Goal: Task Accomplishment & Management: Manage account settings

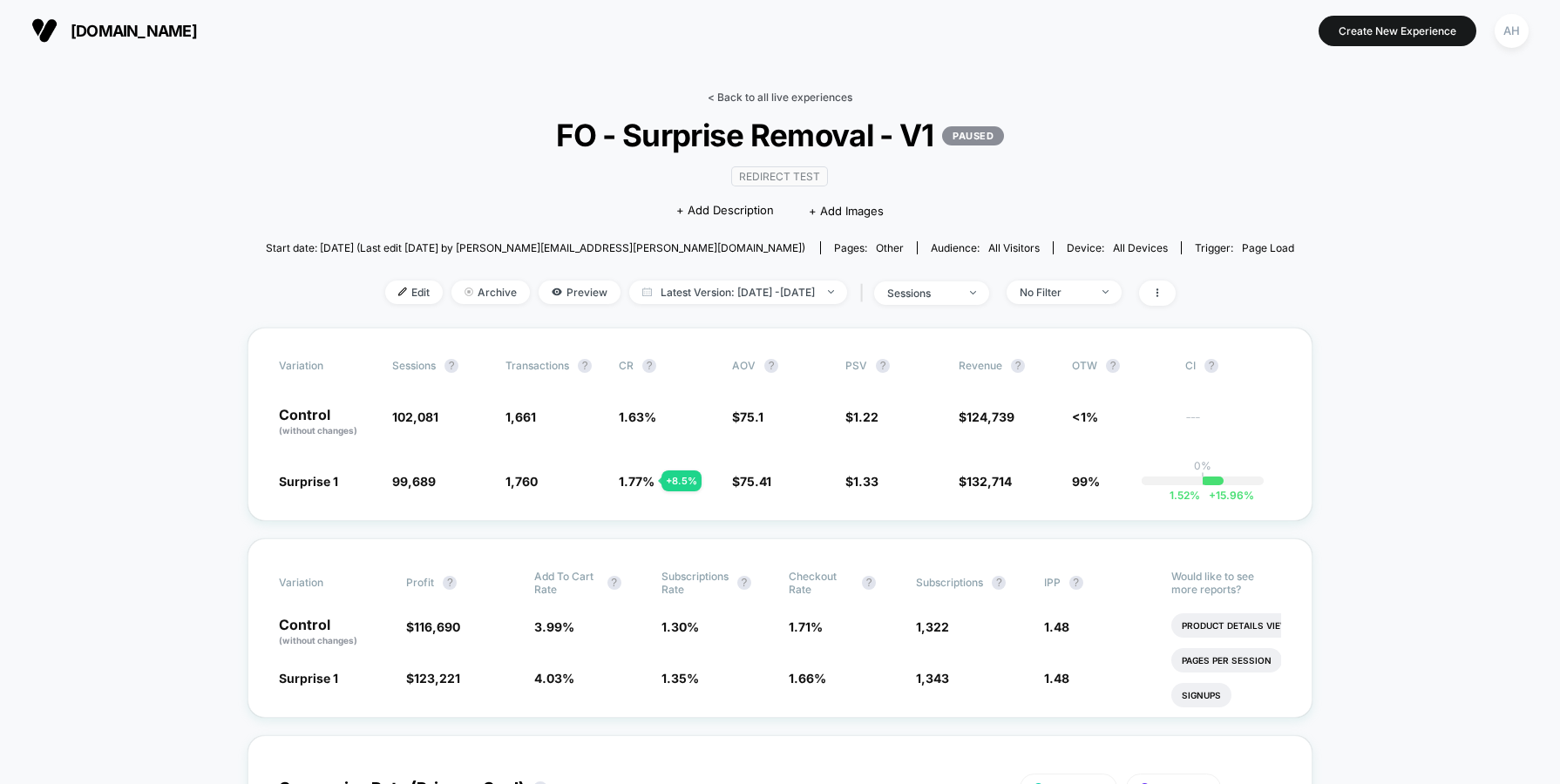
click at [745, 92] on link "< Back to all live experiences" at bounding box center [780, 97] width 145 height 13
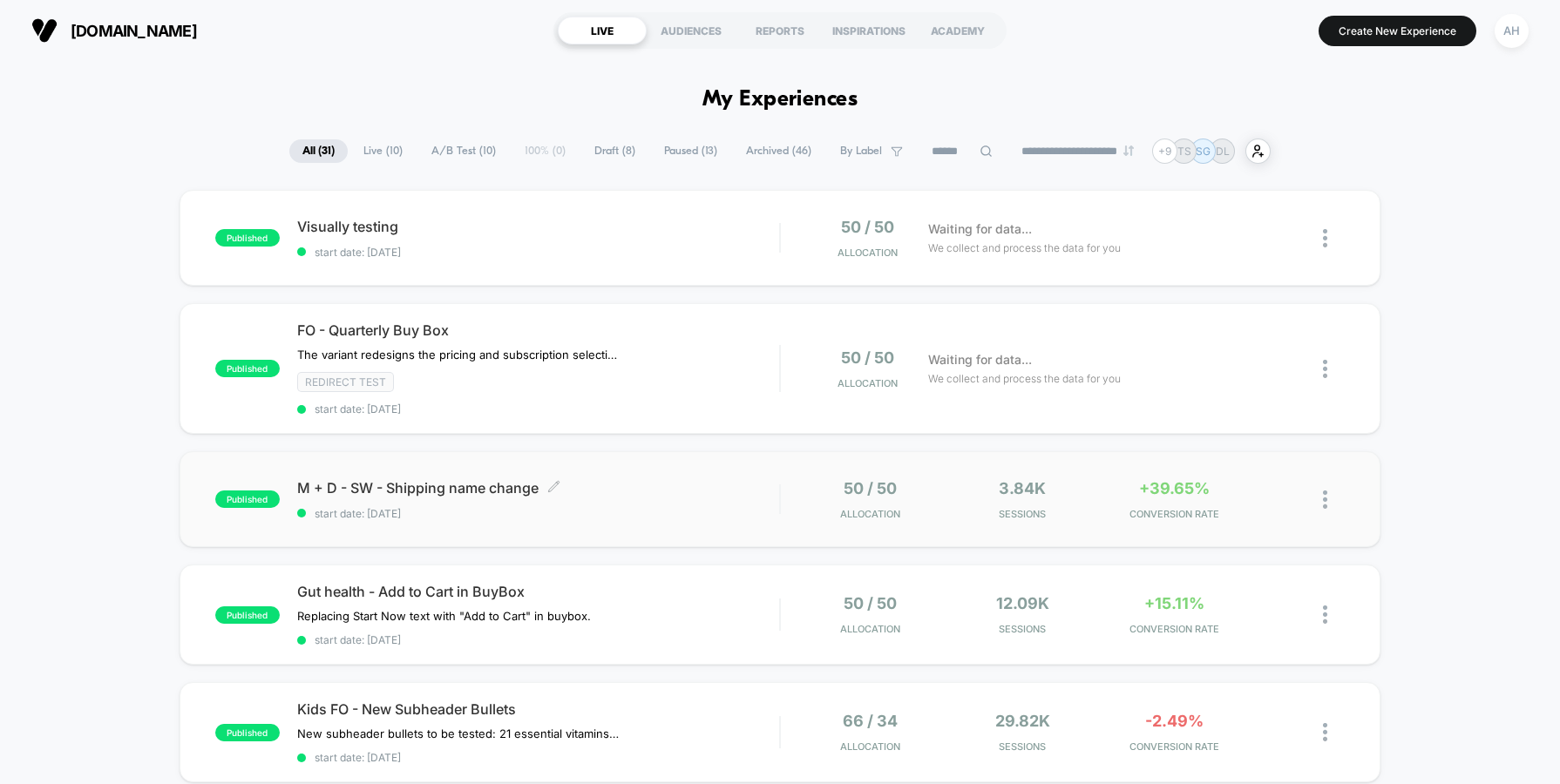
click at [708, 496] on span "M + D - SW - Shipping name change Click to edit experience details" at bounding box center [538, 488] width 482 height 18
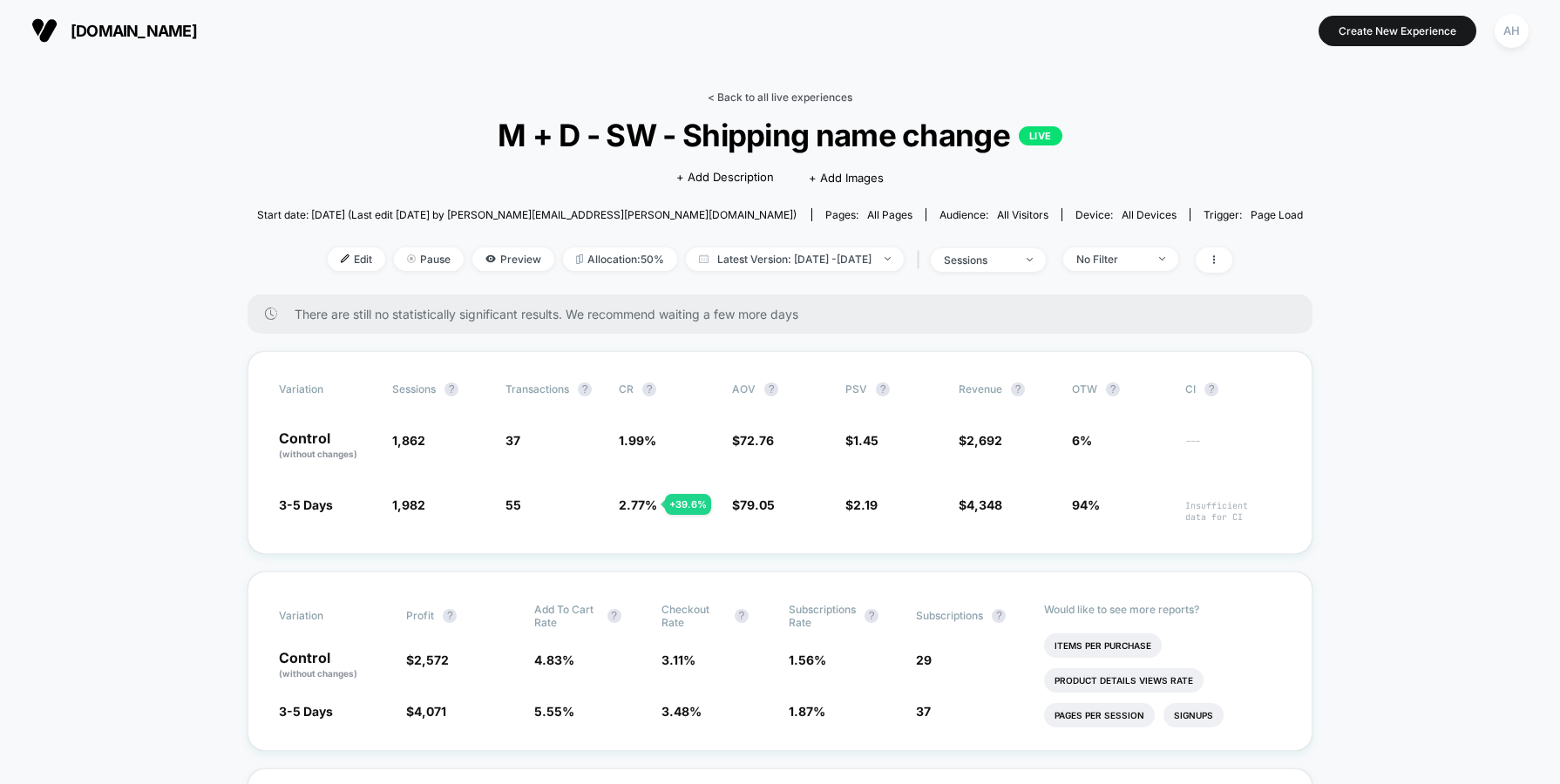
click at [793, 101] on link "< Back to all live experiences" at bounding box center [780, 97] width 145 height 13
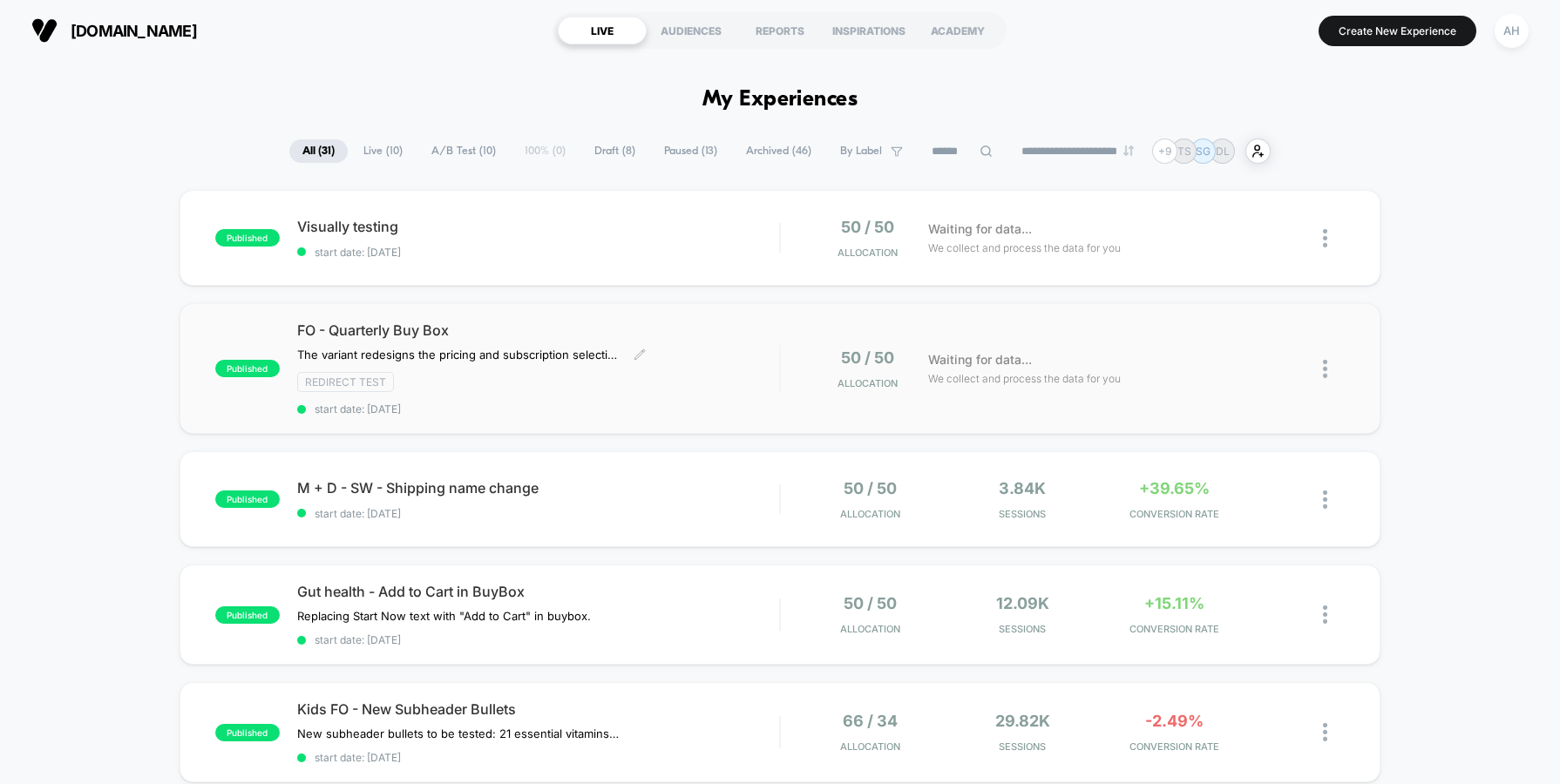
click at [701, 359] on div "FO - Quarterly Buy Box The variant redesigns the pricing and subscription selec…" at bounding box center [538, 368] width 482 height 94
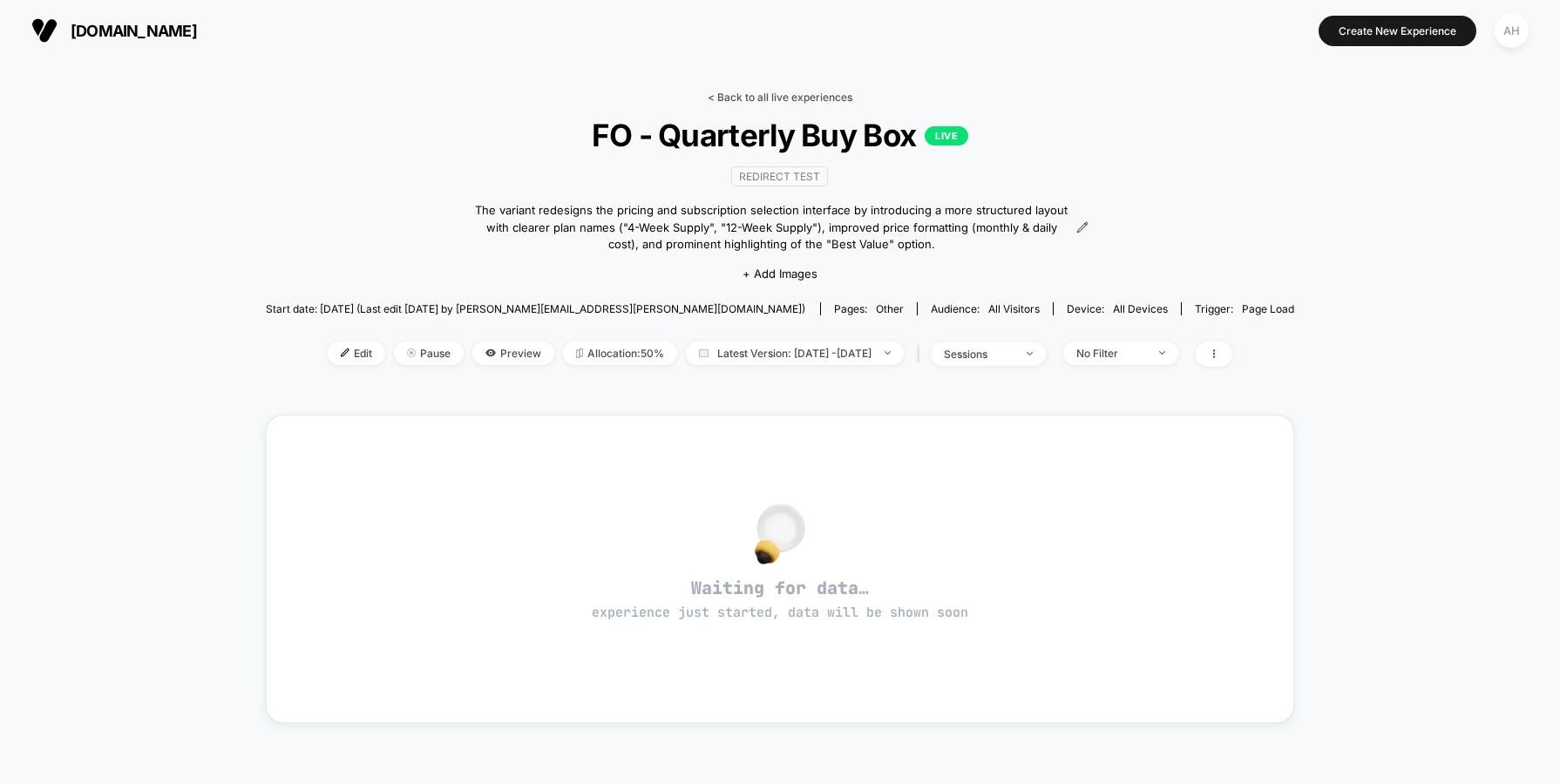
click at [742, 92] on link "< Back to all live experiences" at bounding box center [780, 97] width 145 height 13
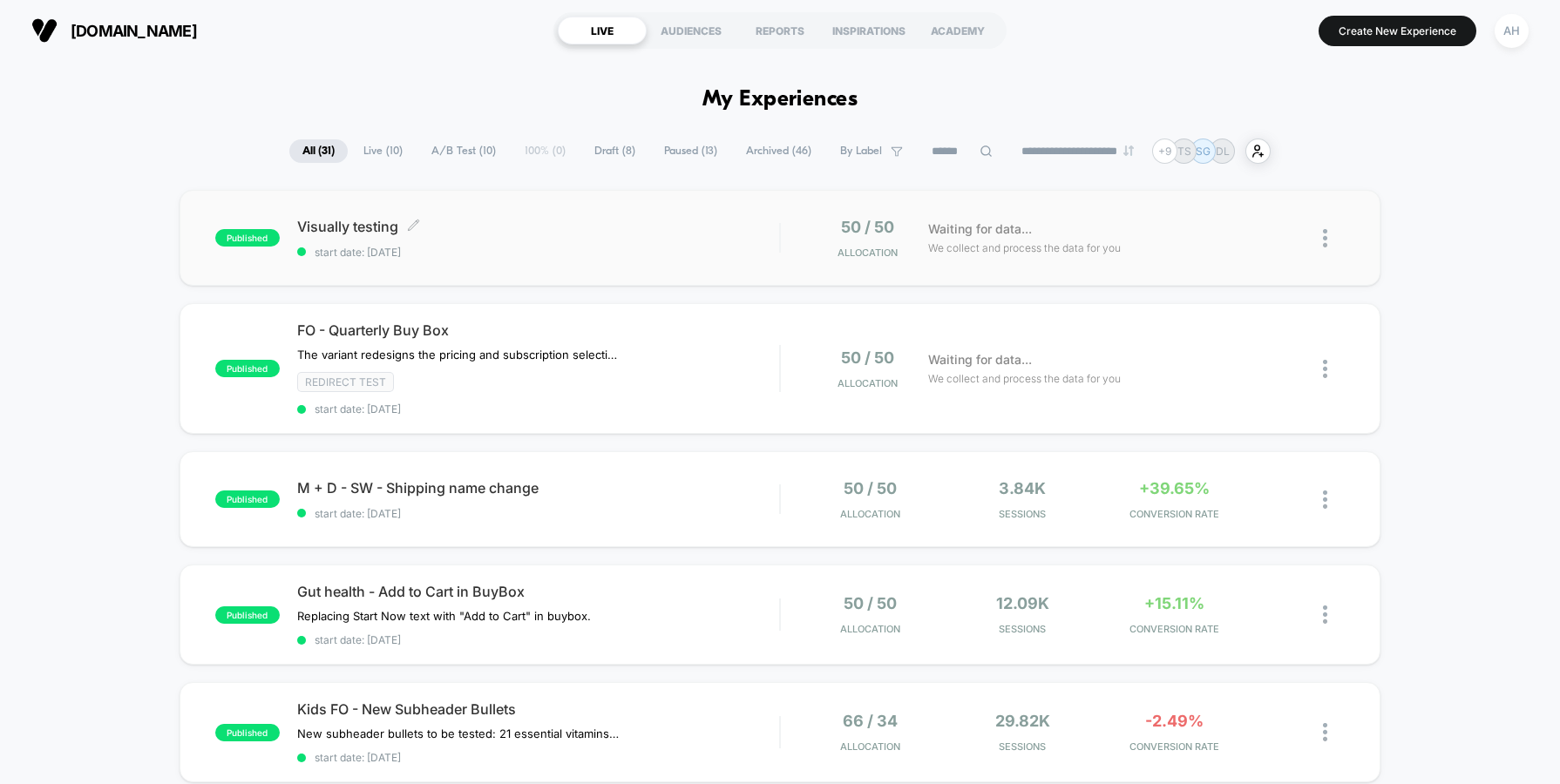
click at [743, 259] on span "start date: [DATE]" at bounding box center [538, 252] width 482 height 13
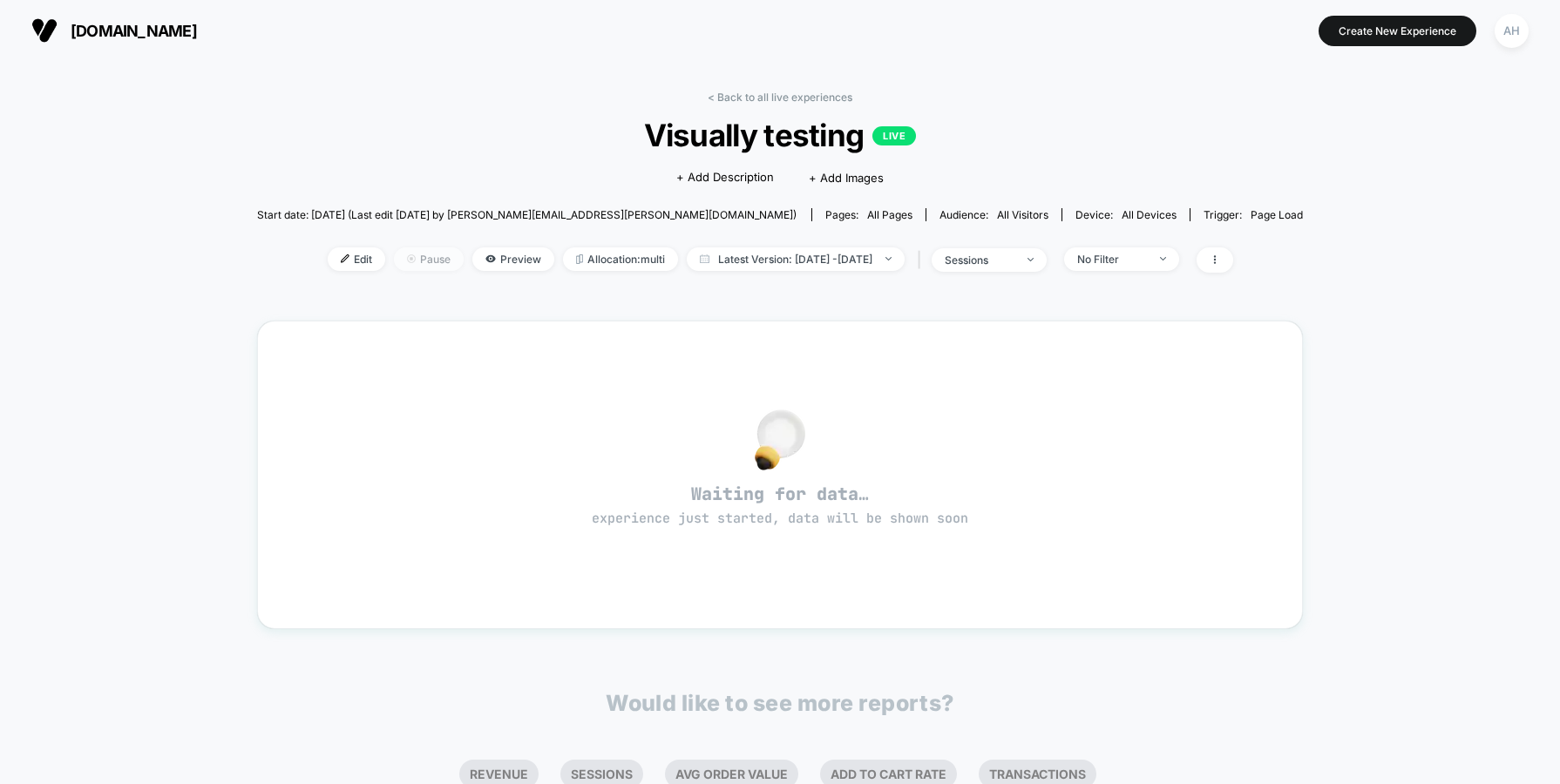
click at [394, 258] on span "Pause" at bounding box center [428, 259] width 69 height 24
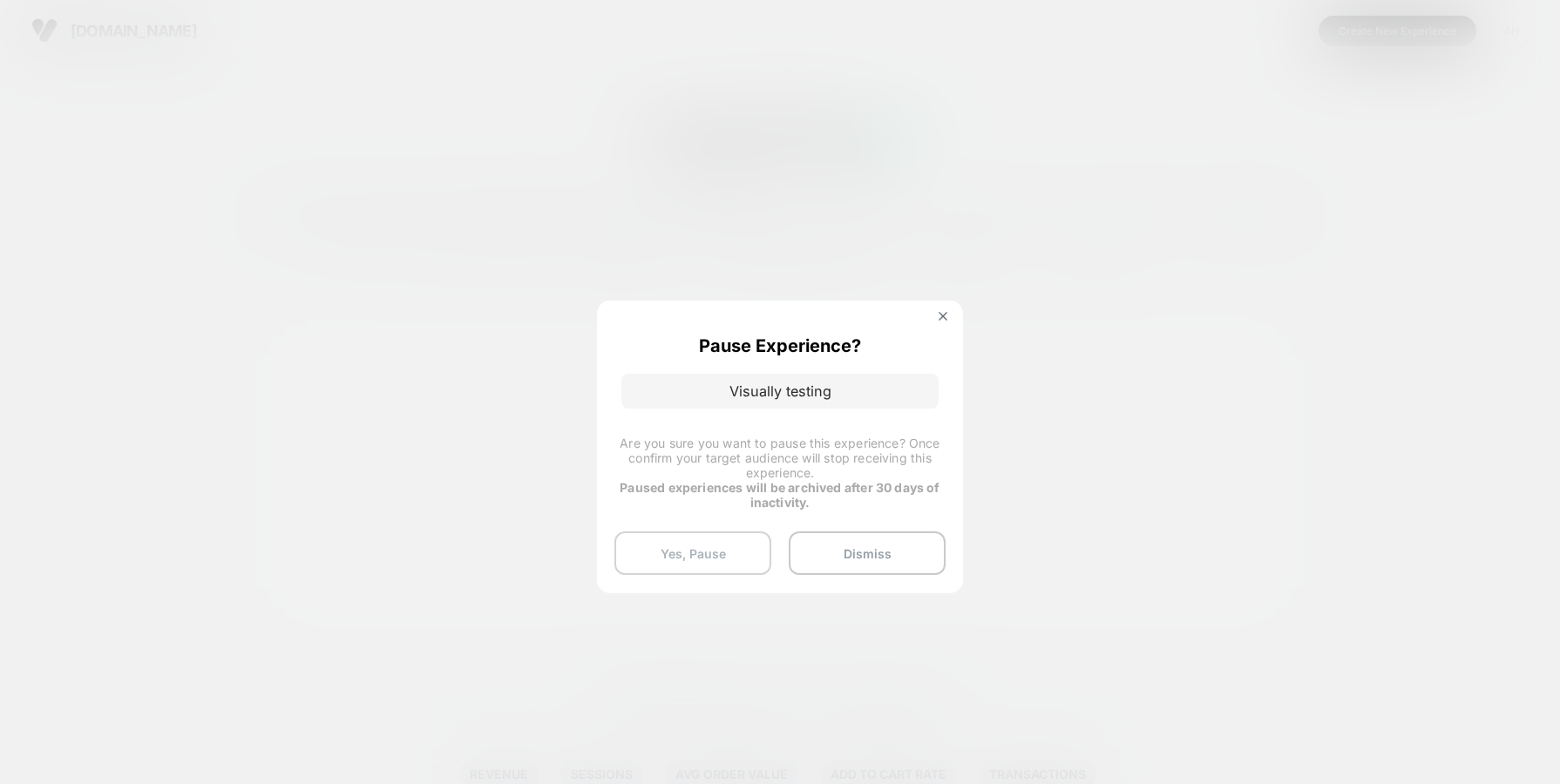
click at [675, 557] on button "Yes, Pause" at bounding box center [692, 553] width 157 height 44
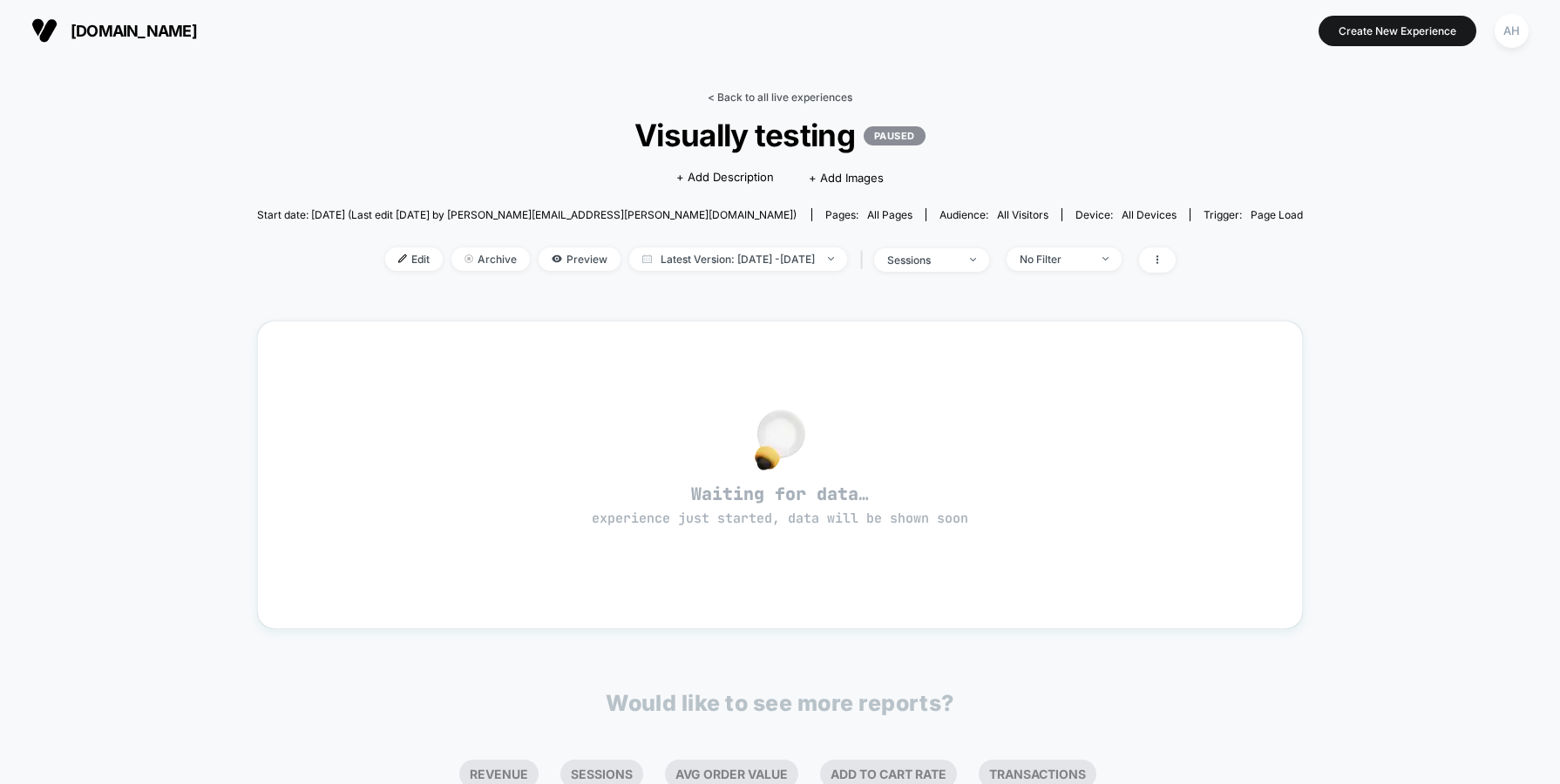
click at [756, 90] on link "< Back to all live experiences" at bounding box center [780, 97] width 145 height 13
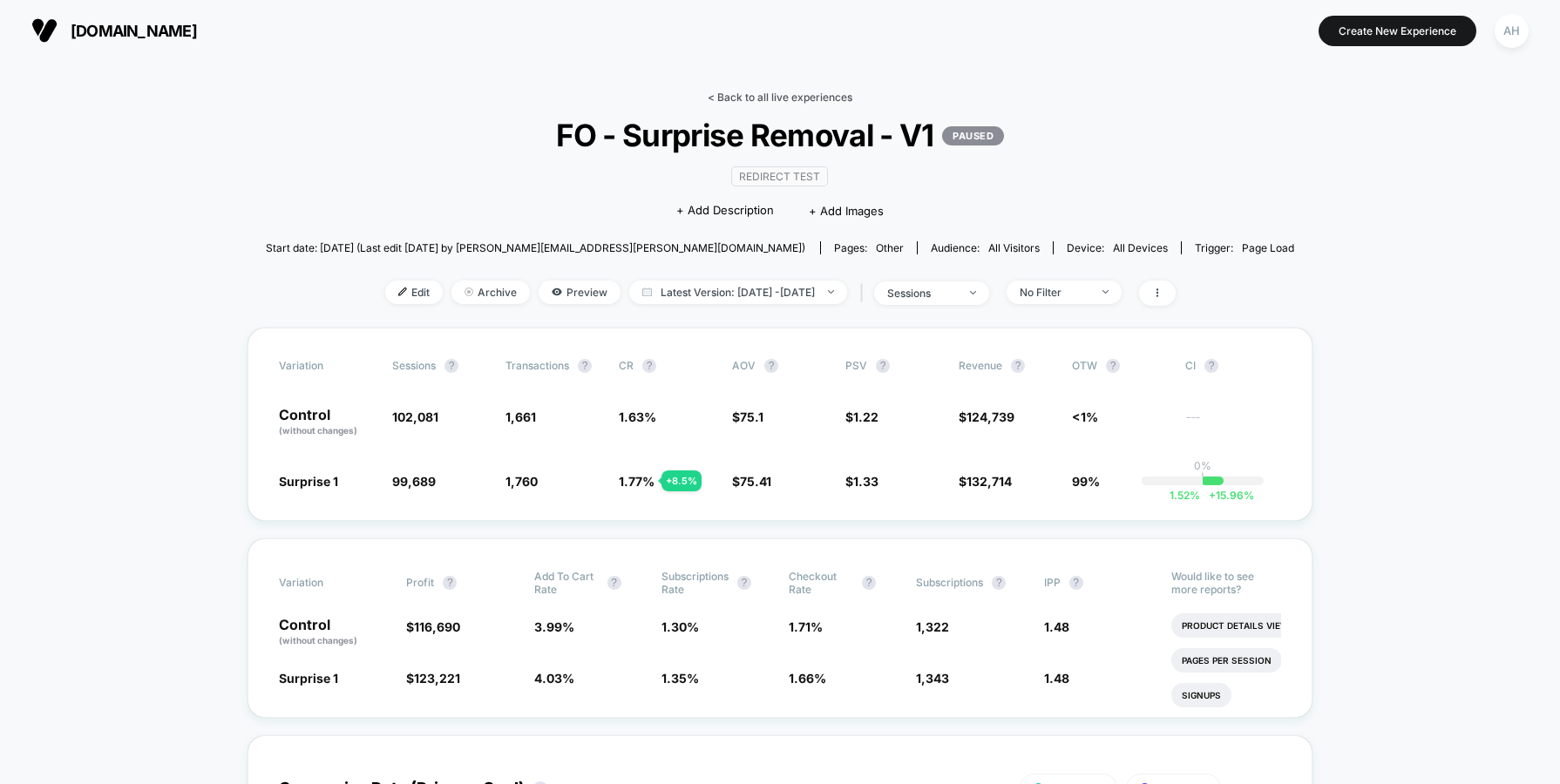
click at [766, 96] on link "< Back to all live experiences" at bounding box center [780, 97] width 145 height 13
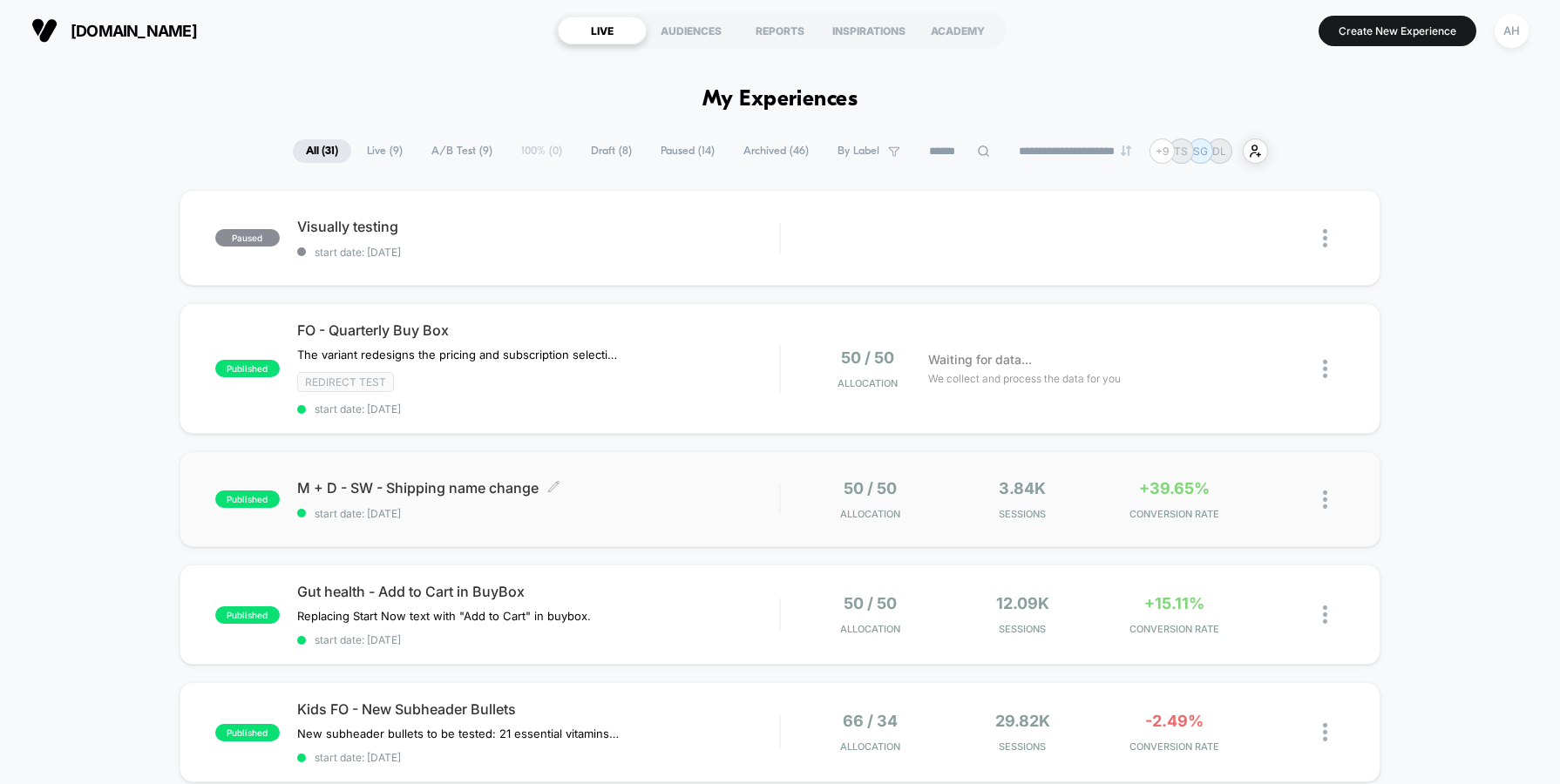
click at [716, 493] on span "M + D - SW - Shipping name change Click to edit experience details" at bounding box center [538, 488] width 482 height 18
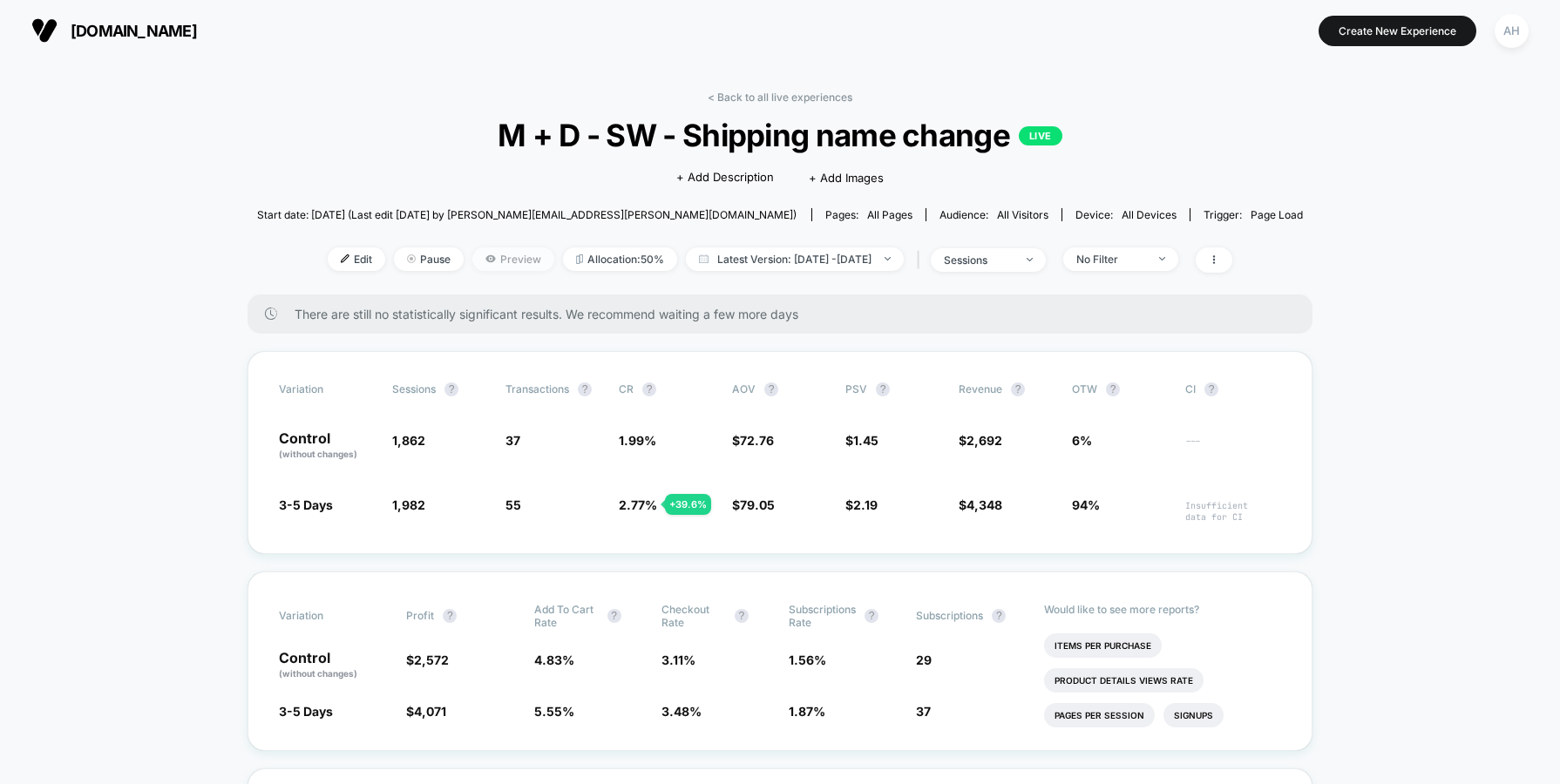
click at [473, 257] on span "Preview" at bounding box center [513, 259] width 82 height 24
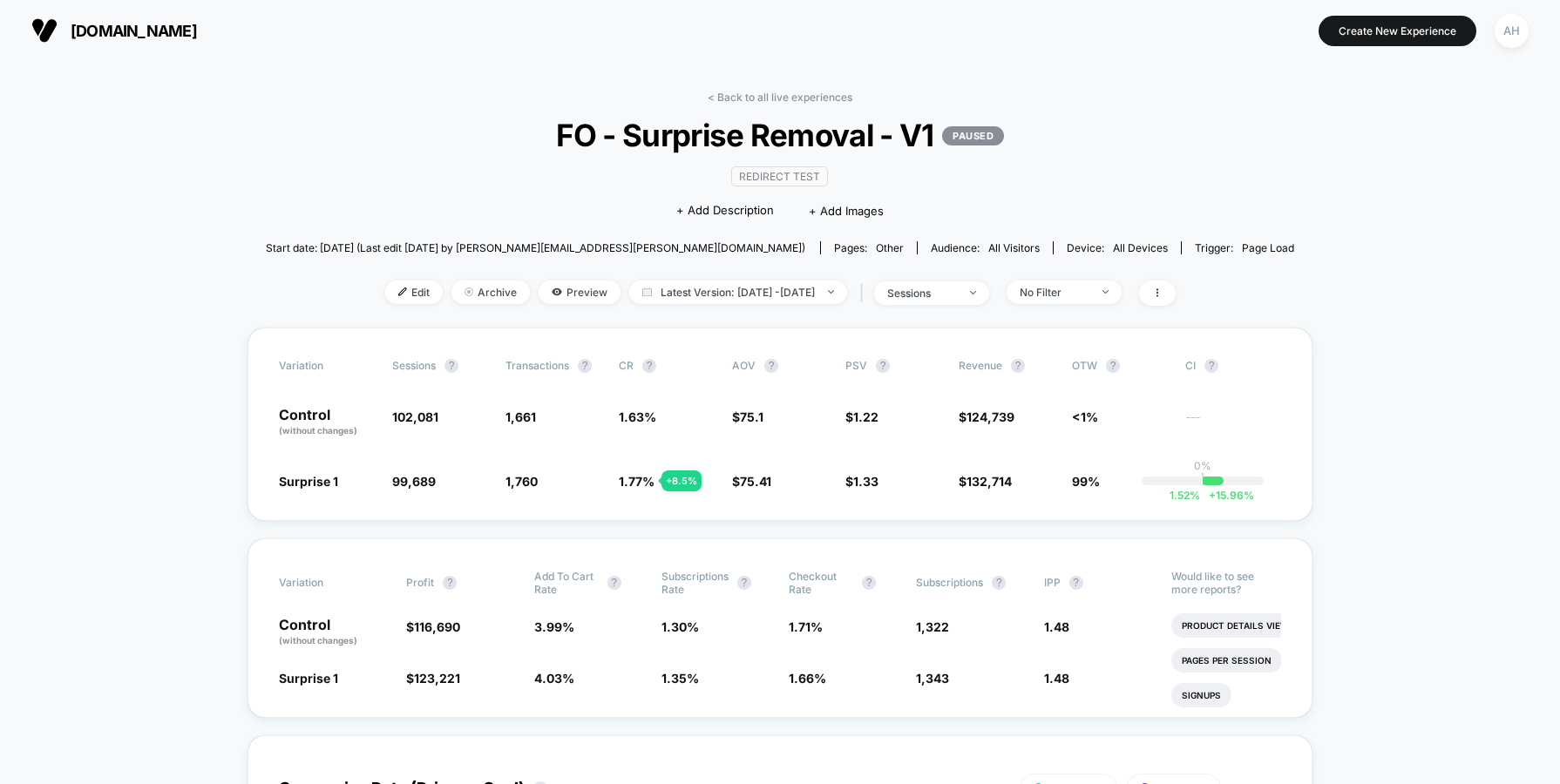
click at [776, 92] on link "< Back to all live experiences" at bounding box center [780, 97] width 145 height 13
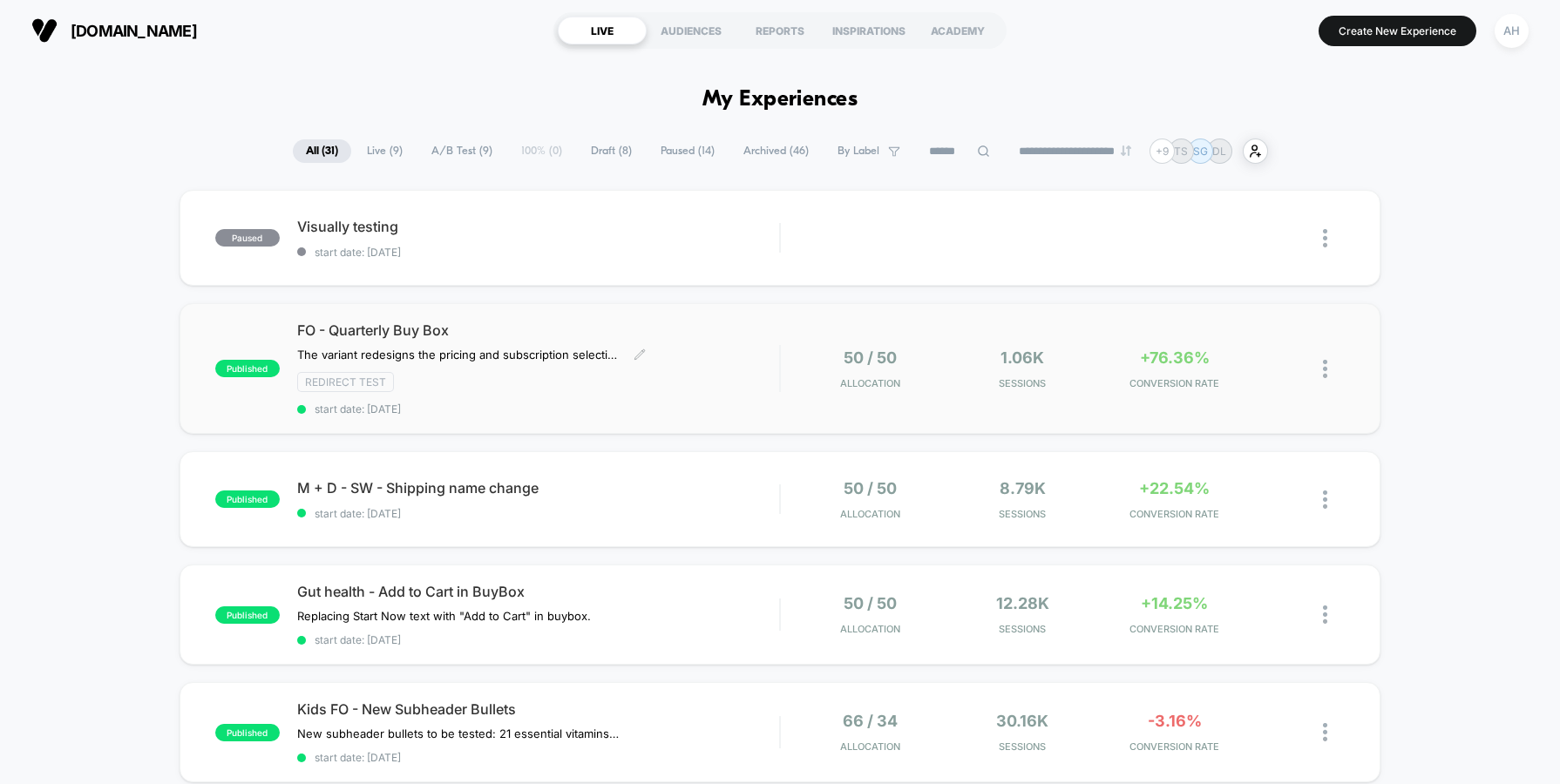
click at [711, 414] on span "start date: [DATE]" at bounding box center [538, 408] width 482 height 13
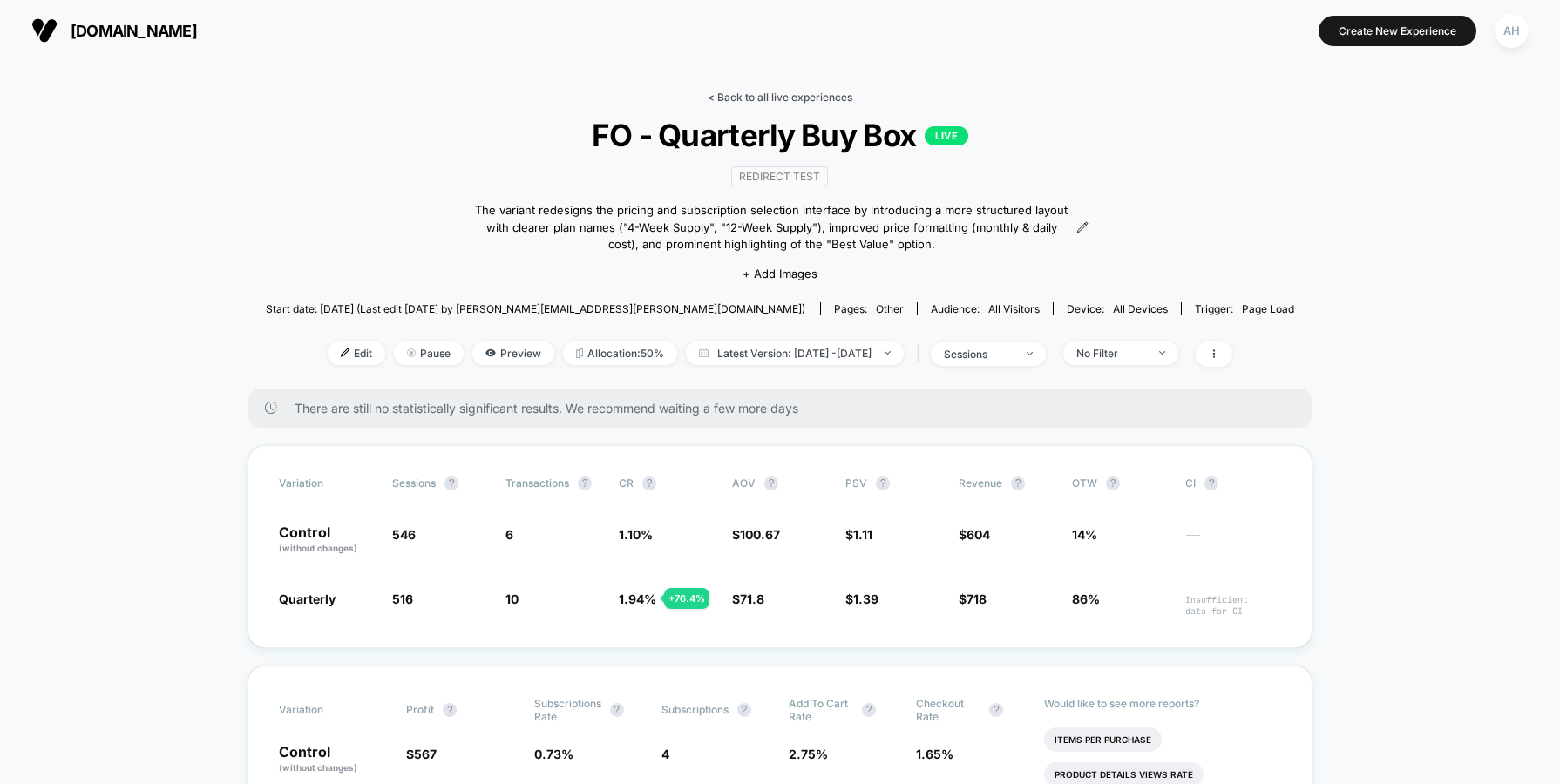
click at [789, 93] on link "< Back to all live experiences" at bounding box center [780, 97] width 145 height 13
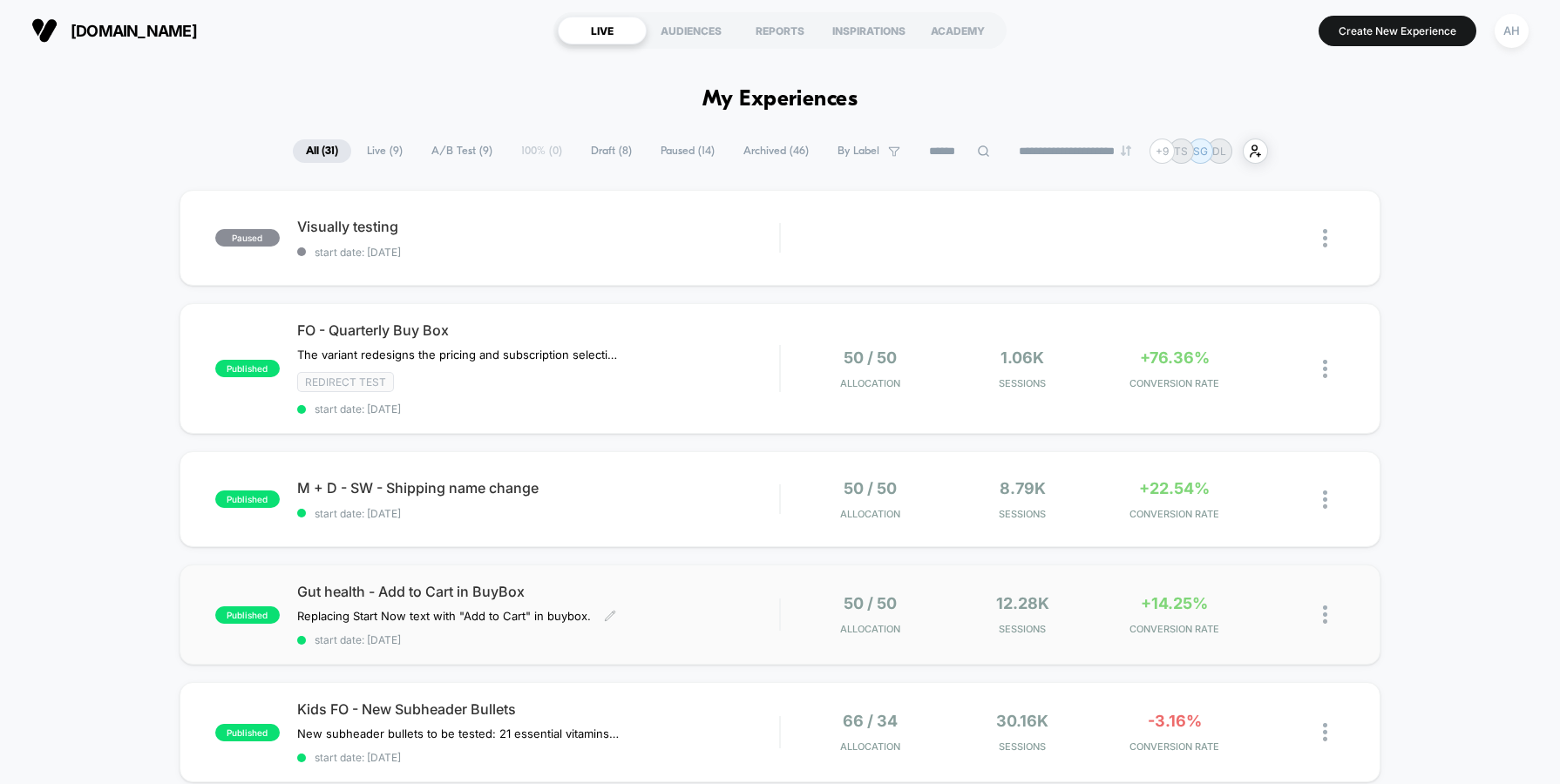
click at [625, 612] on div "Replacing Start Now text with "Add to Cart" in buybox. Click to edit experience…" at bounding box center [466, 615] width 337 height 14
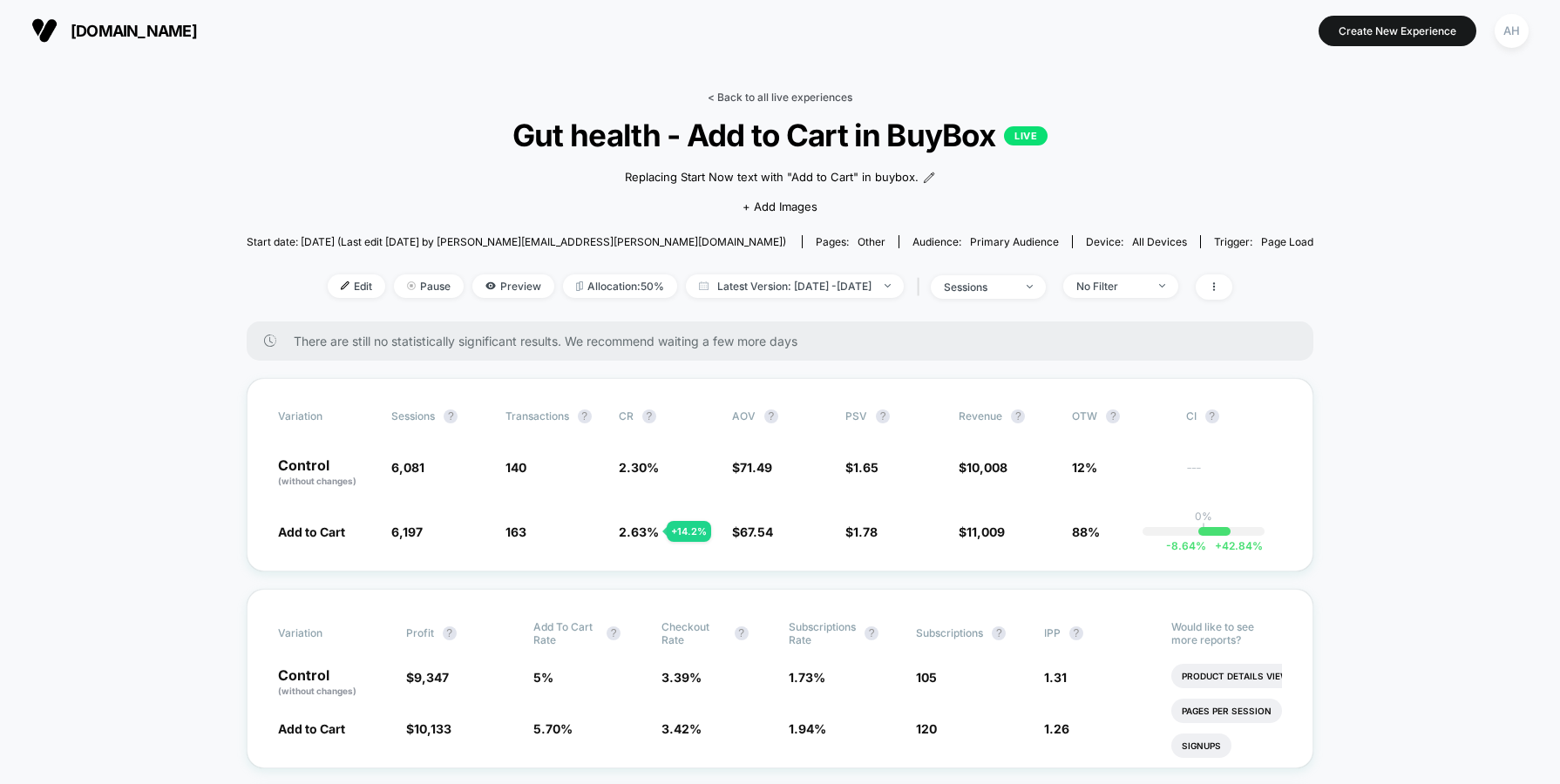
click at [778, 98] on link "< Back to all live experiences" at bounding box center [780, 97] width 145 height 13
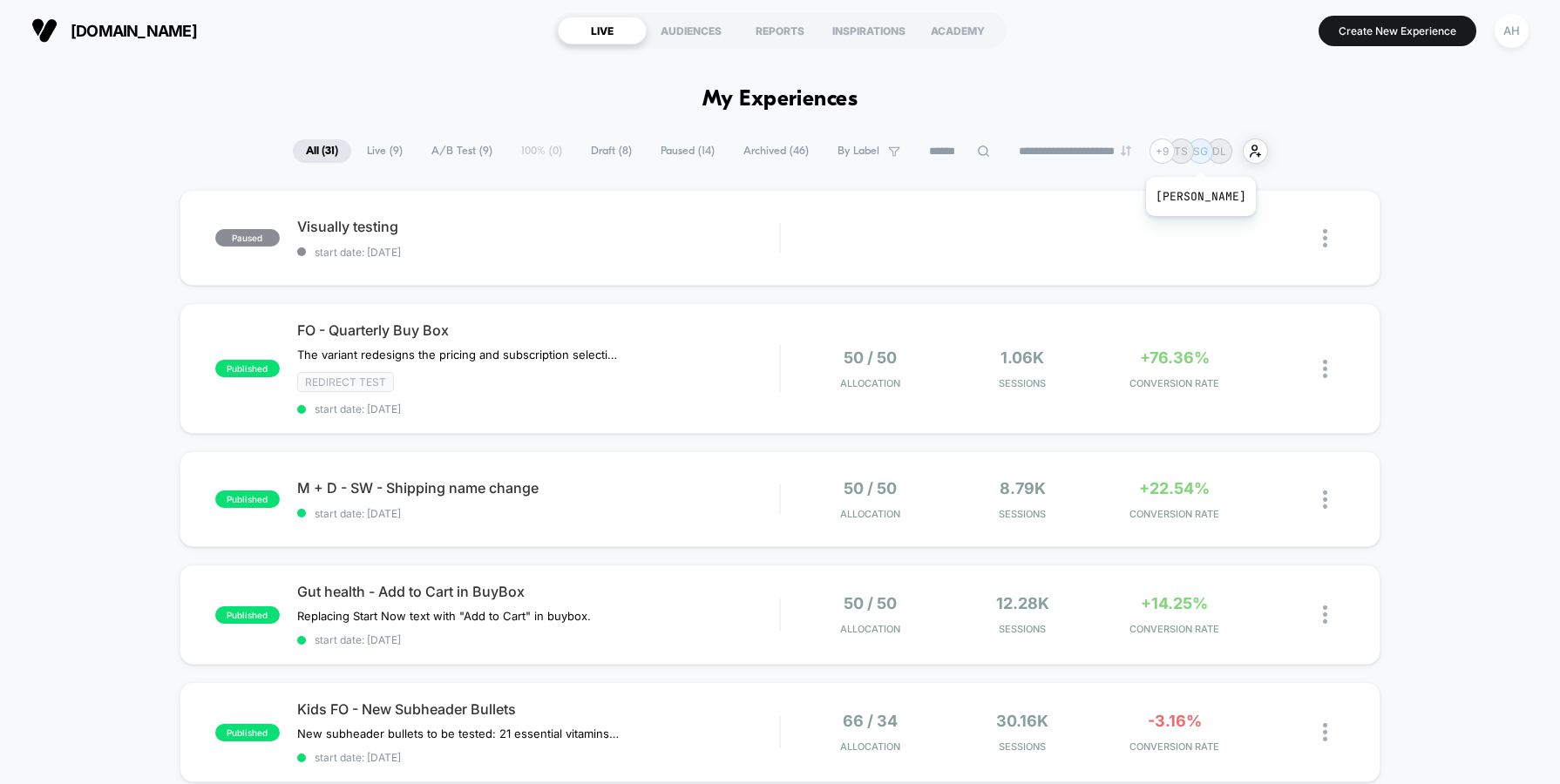
click at [1208, 155] on p "SG" at bounding box center [1200, 151] width 15 height 13
